Goal: Navigation & Orientation: Find specific page/section

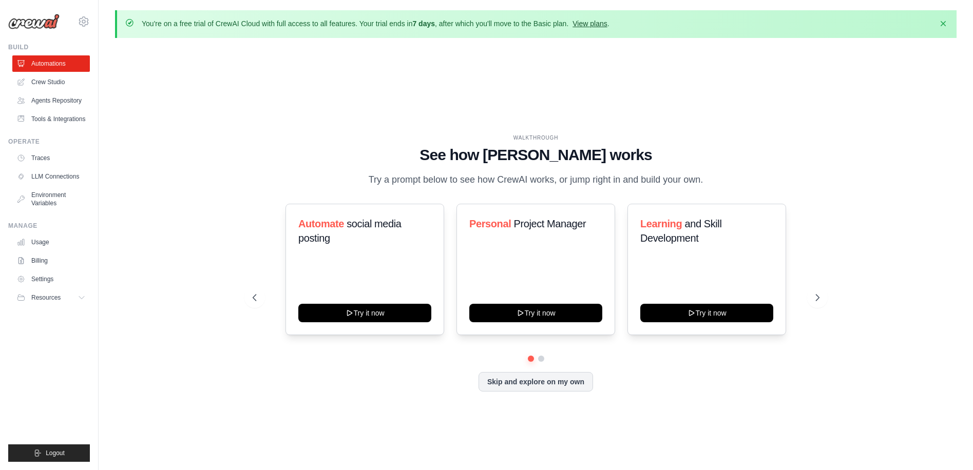
click at [591, 23] on link "View plans" at bounding box center [589, 24] width 34 height 8
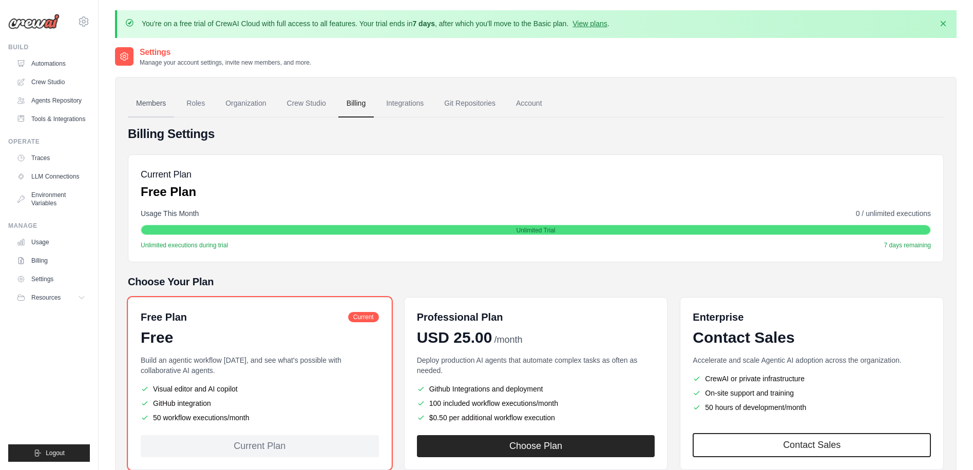
click at [150, 104] on link "Members" at bounding box center [151, 104] width 46 height 28
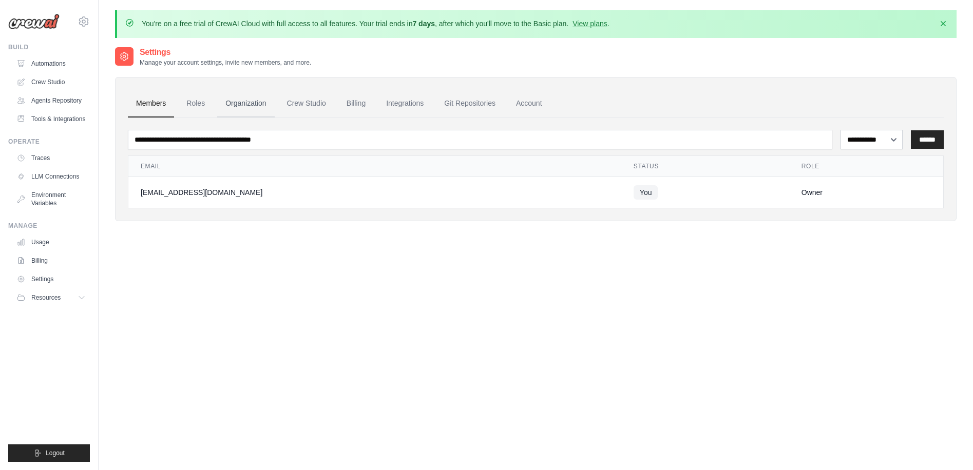
click at [230, 105] on link "Organization" at bounding box center [245, 104] width 57 height 28
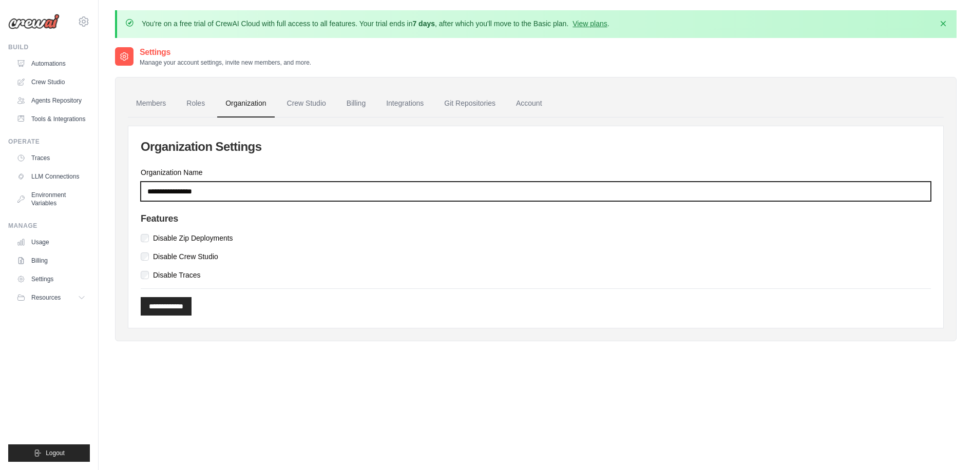
drag, startPoint x: 223, startPoint y: 188, endPoint x: 148, endPoint y: 189, distance: 74.9
click at [148, 189] on input "Organization Name" at bounding box center [536, 192] width 790 height 20
type input "********"
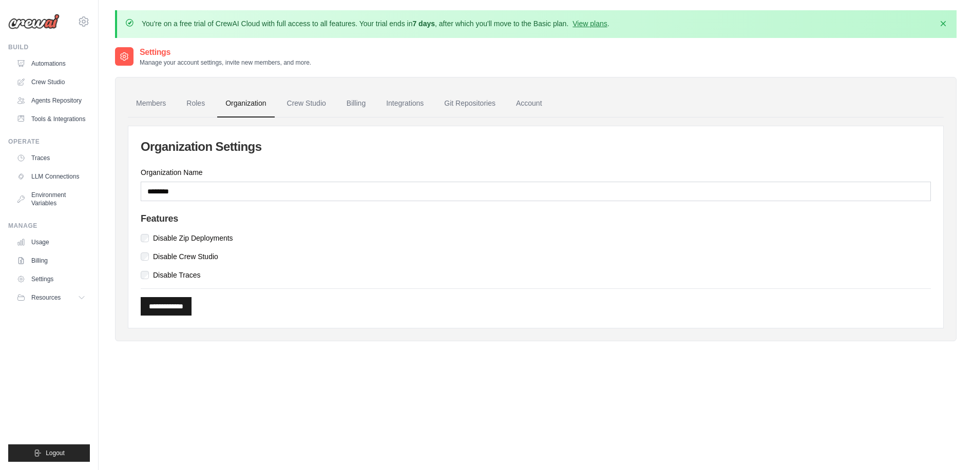
click at [170, 311] on input "**********" at bounding box center [166, 306] width 51 height 18
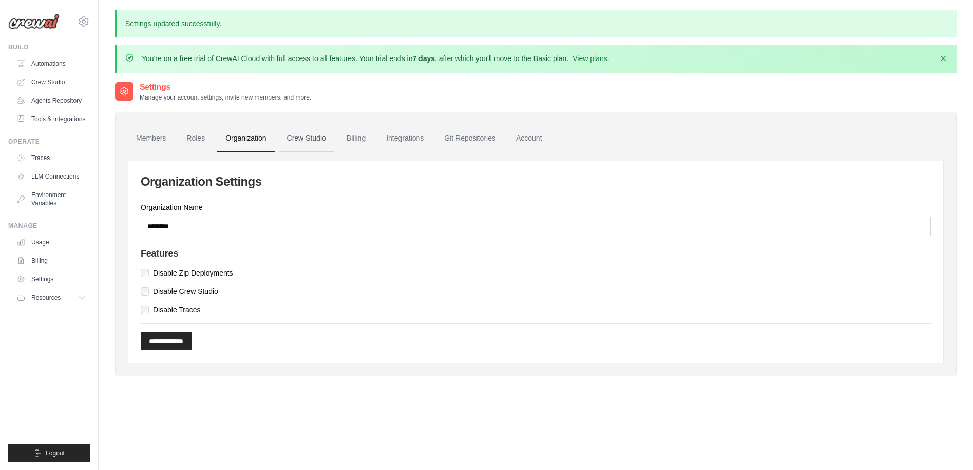
click at [316, 137] on link "Crew Studio" at bounding box center [306, 139] width 55 height 28
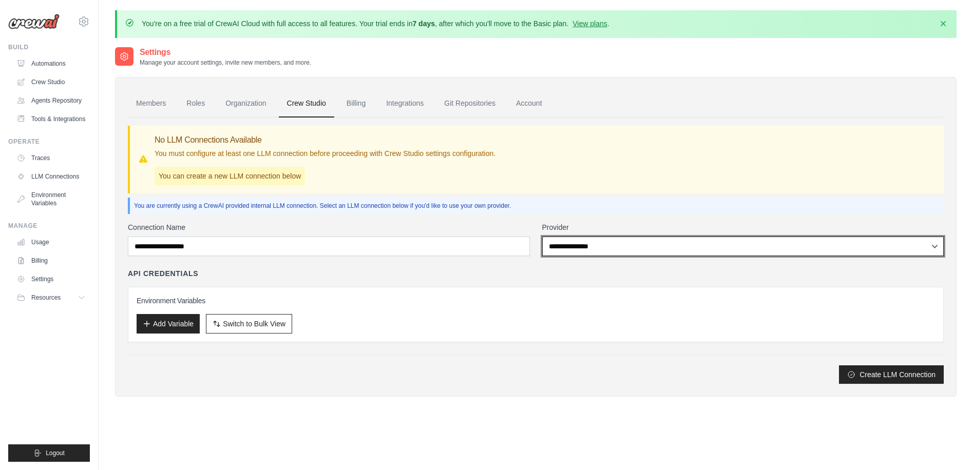
click at [911, 242] on select "**********" at bounding box center [743, 247] width 402 height 20
click at [913, 247] on select "**********" at bounding box center [743, 247] width 402 height 20
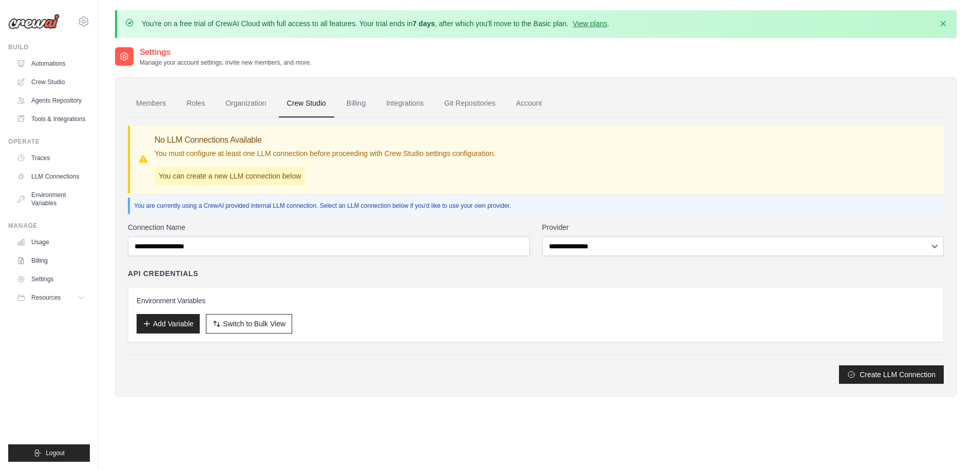
click at [382, 277] on div "API Credentials" at bounding box center [536, 273] width 816 height 10
click at [350, 107] on link "Billing" at bounding box center [355, 104] width 35 height 28
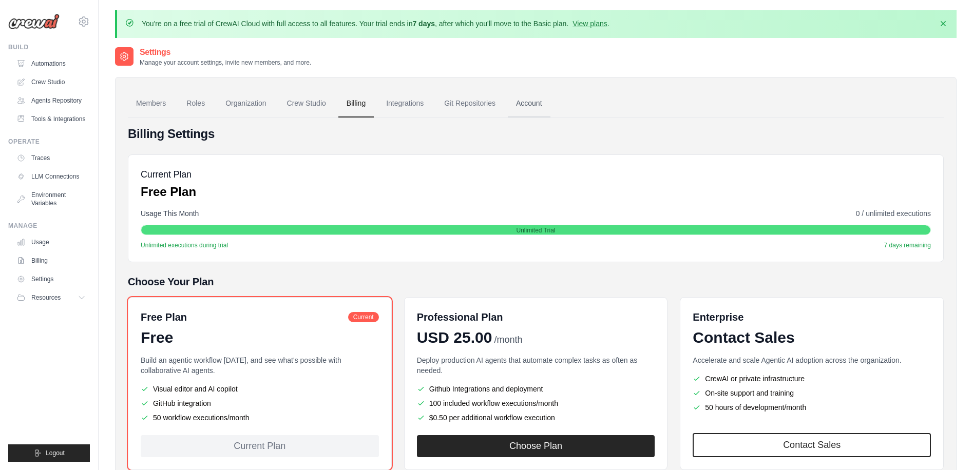
click at [525, 114] on link "Account" at bounding box center [529, 104] width 43 height 28
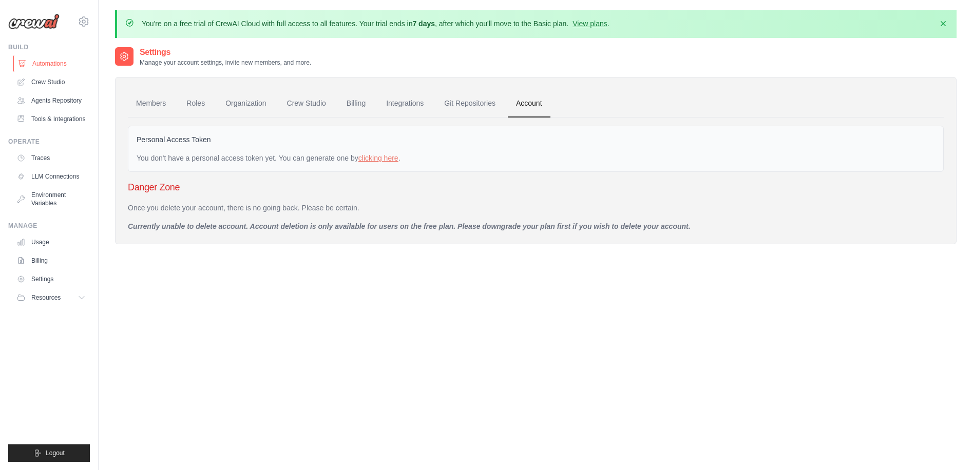
click at [51, 60] on link "Automations" at bounding box center [52, 63] width 78 height 16
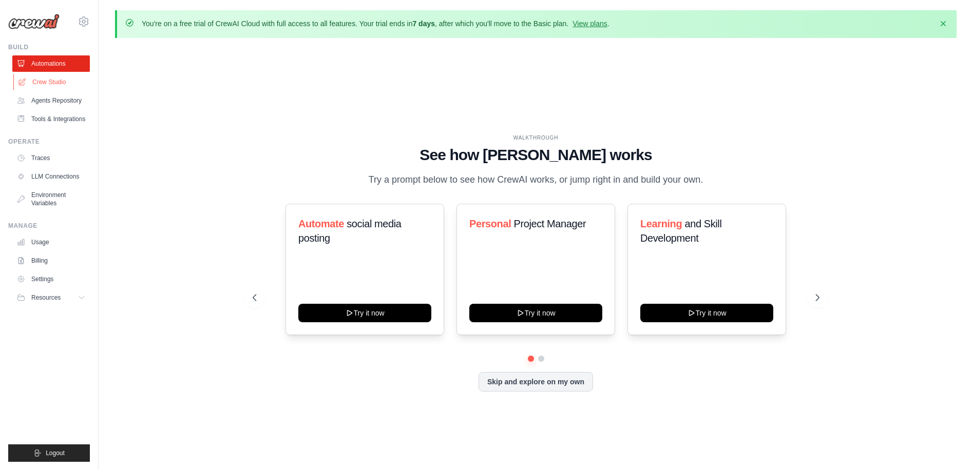
click at [46, 83] on link "Crew Studio" at bounding box center [52, 82] width 78 height 16
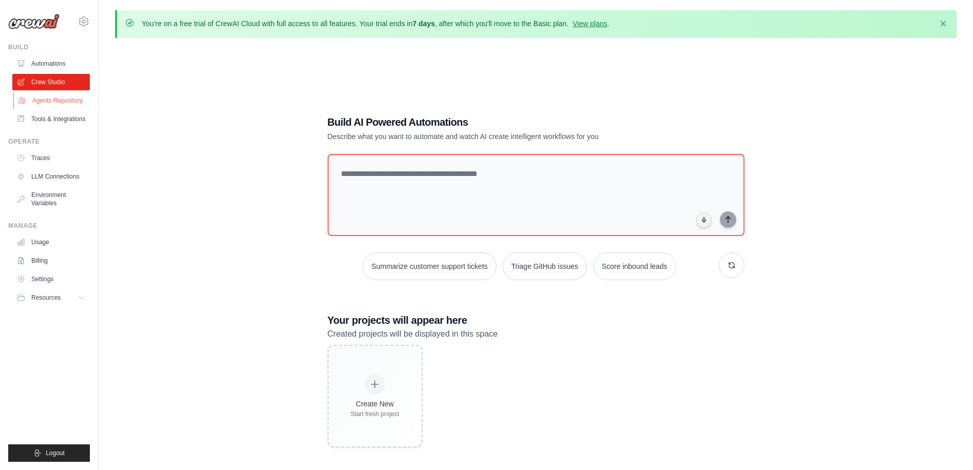
click at [56, 104] on link "Agents Repository" at bounding box center [52, 100] width 78 height 16
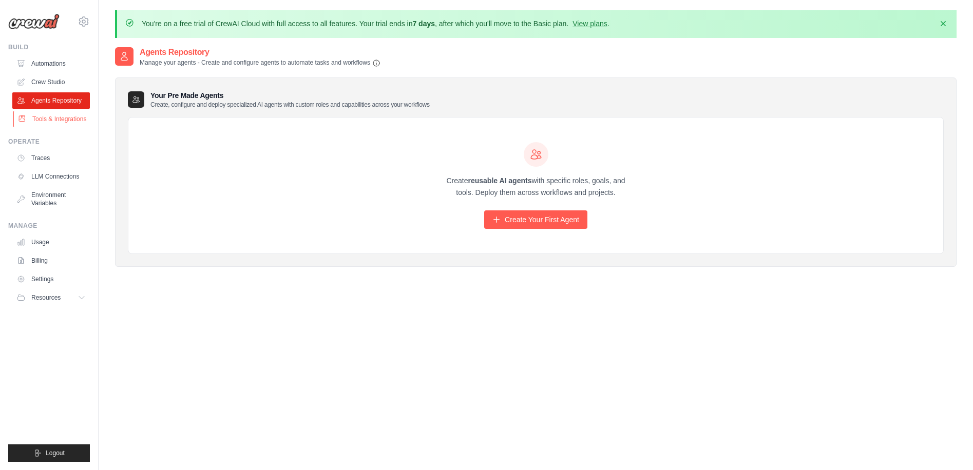
click at [44, 120] on link "Tools & Integrations" at bounding box center [52, 119] width 78 height 16
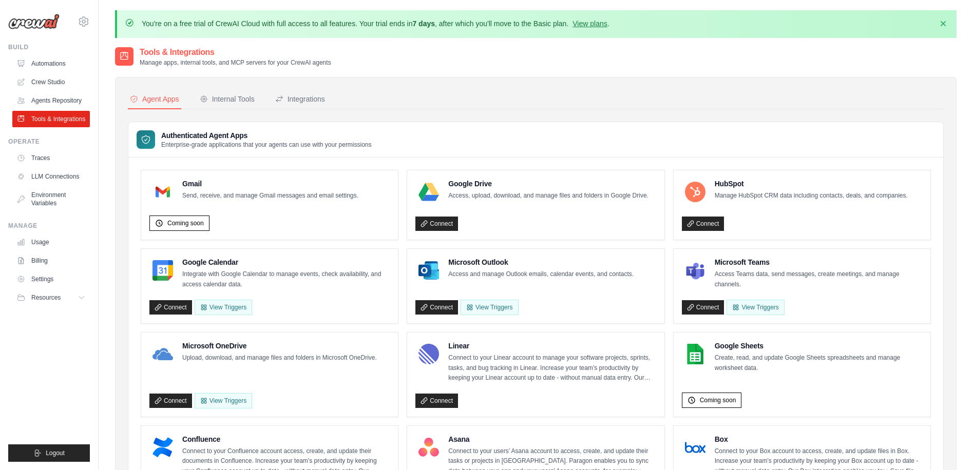
click at [395, 148] on div "Authenticated Agent Apps Enterprise-grade applications that your agents can use…" at bounding box center [535, 139] width 815 height 35
click at [44, 159] on link "Traces" at bounding box center [52, 158] width 78 height 16
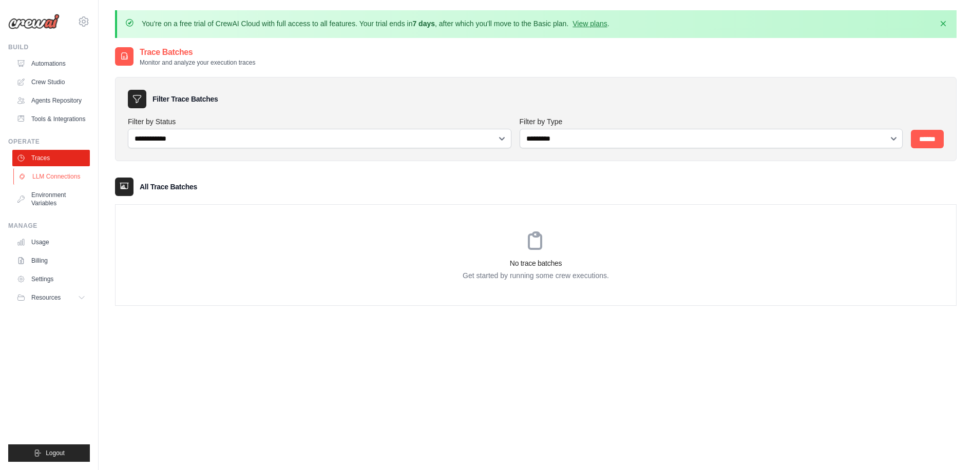
click at [56, 178] on link "LLM Connections" at bounding box center [52, 176] width 78 height 16
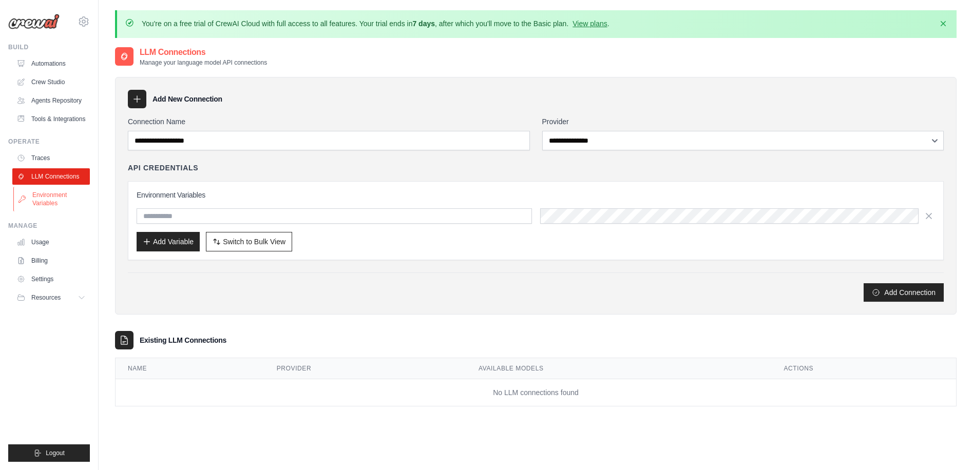
click at [48, 195] on link "Environment Variables" at bounding box center [52, 199] width 78 height 25
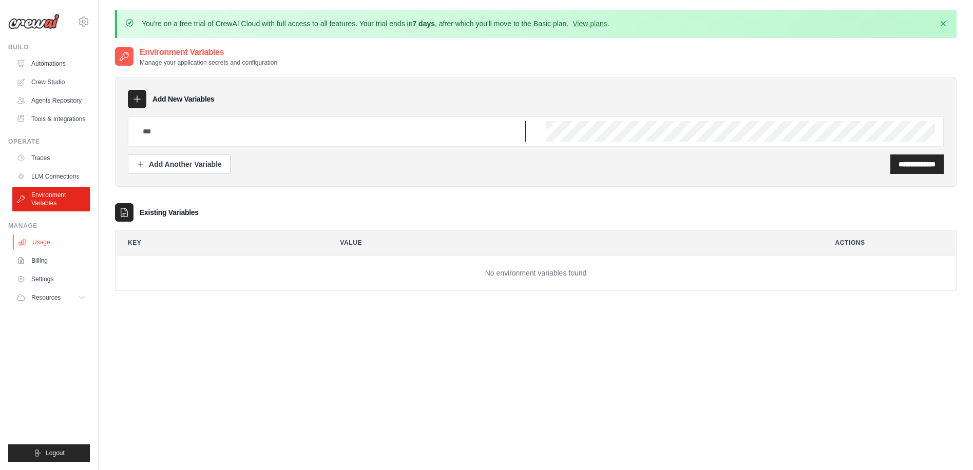
type input "**********"
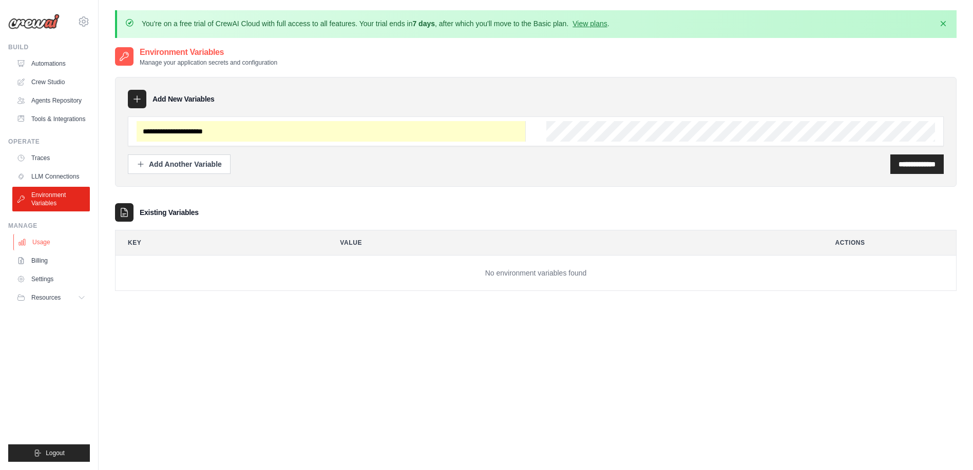
click at [34, 241] on link "Usage" at bounding box center [52, 242] width 78 height 16
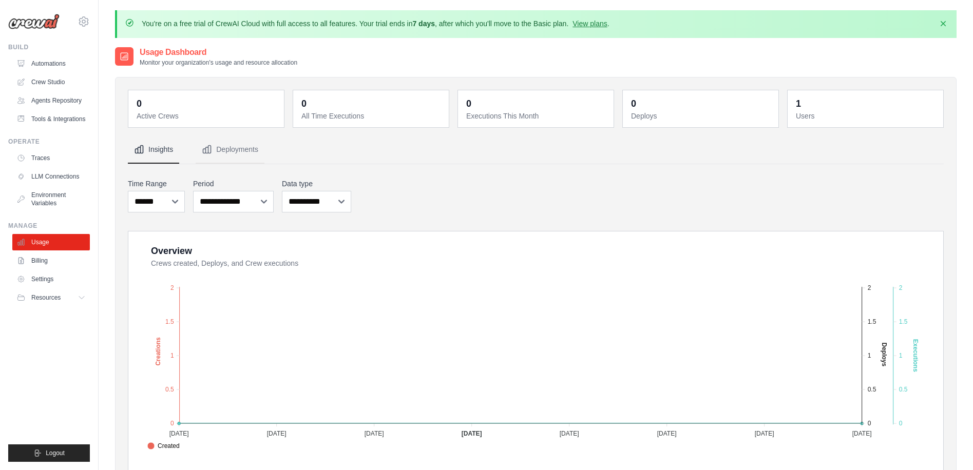
click at [42, 261] on link "Billing" at bounding box center [51, 261] width 78 height 16
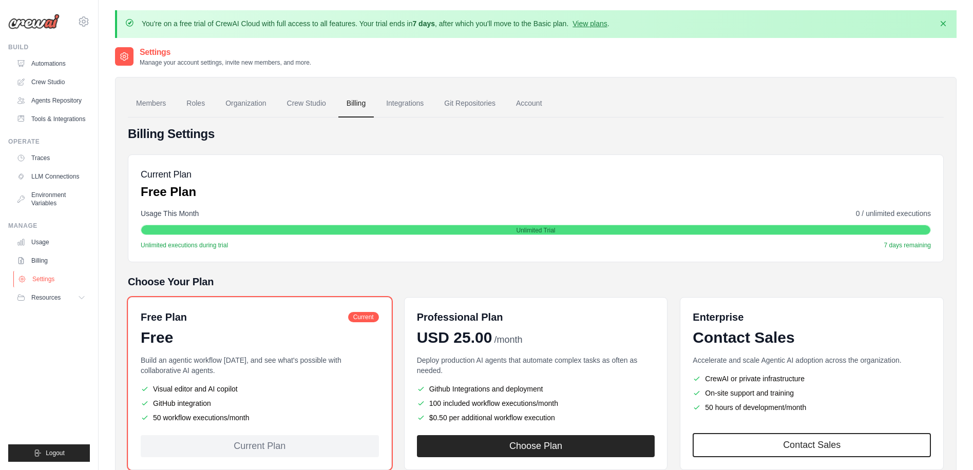
click at [42, 278] on link "Settings" at bounding box center [52, 279] width 78 height 16
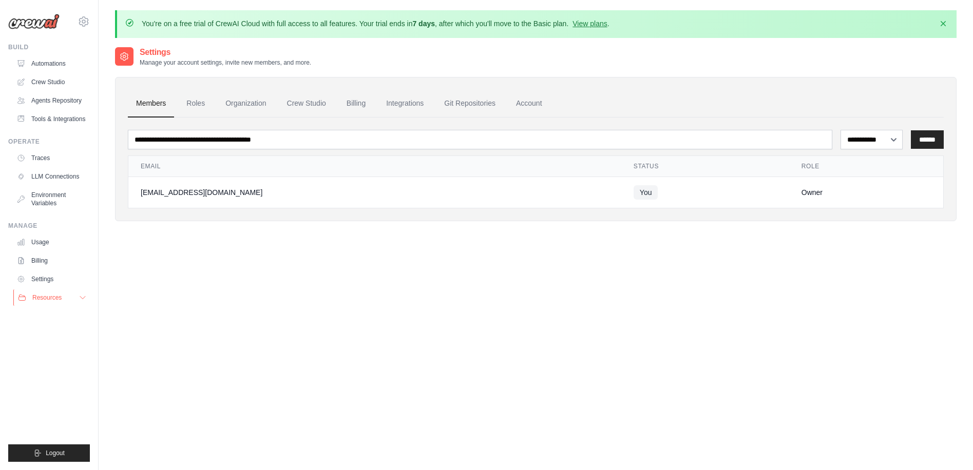
click at [44, 293] on button "Resources" at bounding box center [52, 297] width 78 height 16
click at [51, 62] on link "Automations" at bounding box center [52, 63] width 78 height 16
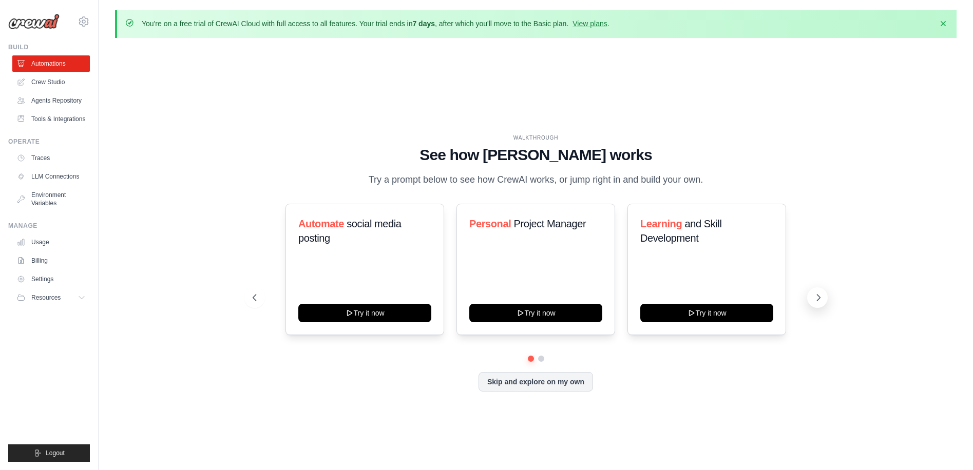
click at [815, 300] on icon at bounding box center [818, 298] width 10 height 10
